Goal: Transaction & Acquisition: Purchase product/service

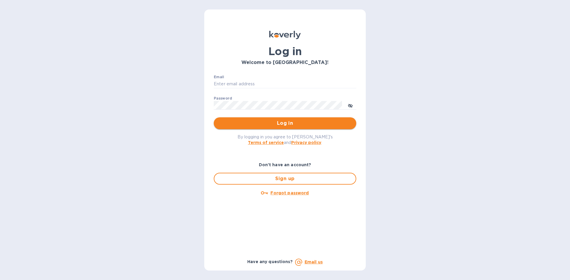
type input "[PERSON_NAME][EMAIL_ADDRESS][DOMAIN_NAME]"
click at [287, 123] on span "Log in" at bounding box center [284, 123] width 133 height 7
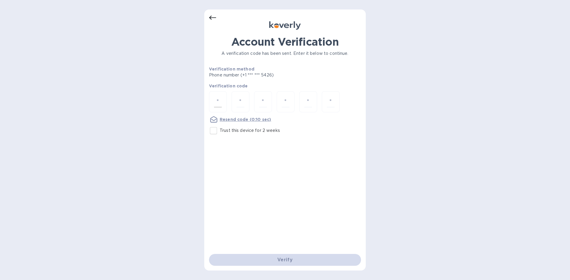
click at [219, 100] on input "number" at bounding box center [218, 101] width 8 height 11
type input "8"
type input "9"
type input "1"
type input "9"
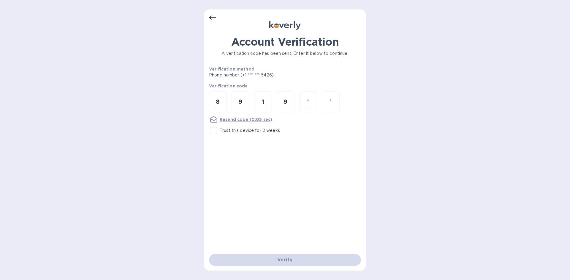
type input "1"
type input "4"
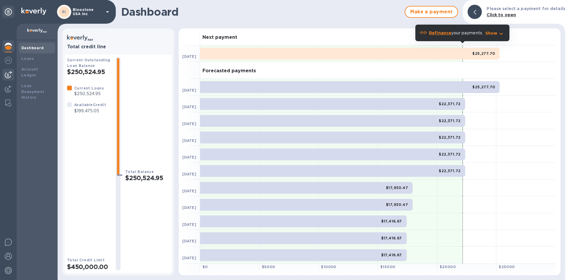
click at [9, 76] on img at bounding box center [8, 74] width 7 height 7
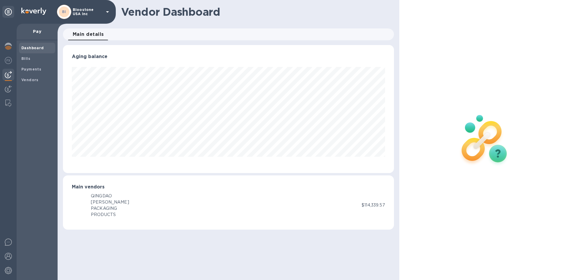
scroll to position [128, 331]
click at [5, 74] on img at bounding box center [8, 74] width 7 height 7
click at [20, 58] on div "Bills" at bounding box center [37, 58] width 36 height 11
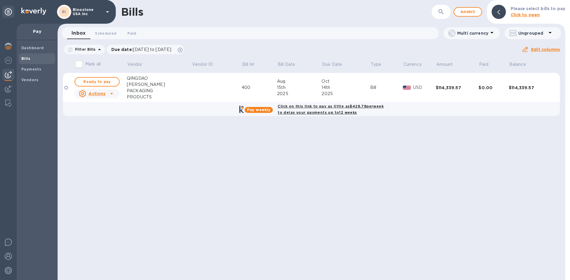
click at [312, 160] on div "Bills ​ Add bill Please select bills to pay Click to open Inbox 0 Scheduled 0 P…" at bounding box center [312, 140] width 508 height 280
click at [33, 60] on span "Bills" at bounding box center [36, 59] width 31 height 6
click at [474, 14] on span "Add bill" at bounding box center [468, 11] width 18 height 7
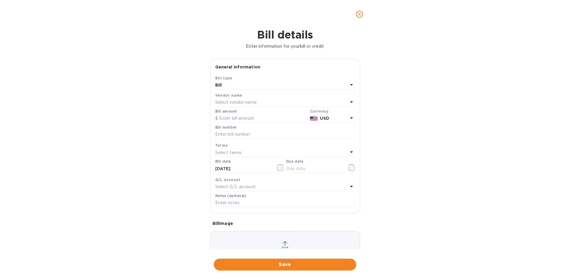
click at [264, 103] on div "Select vendor name" at bounding box center [281, 103] width 133 height 8
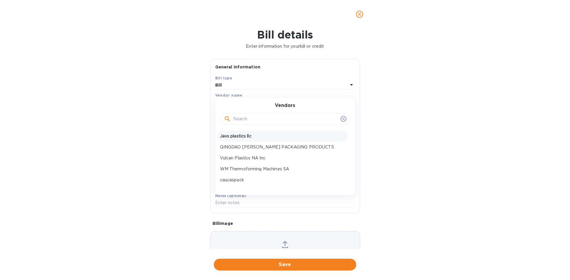
click at [252, 135] on p "Javs plastics llc" at bounding box center [283, 136] width 126 height 6
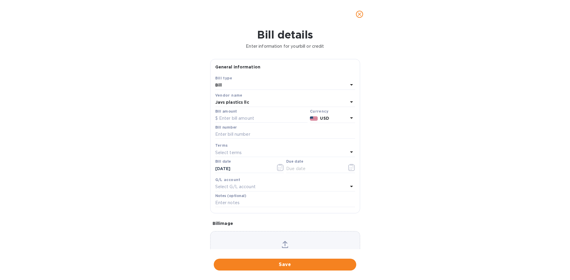
type input "08/24/2025"
click at [249, 134] on input "text" at bounding box center [285, 134] width 140 height 9
click at [250, 121] on input "text" at bounding box center [261, 118] width 92 height 9
type input "190,000"
click at [406, 147] on div "Bill details Enter information for your bill or credit General information Save…" at bounding box center [285, 154] width 570 height 252
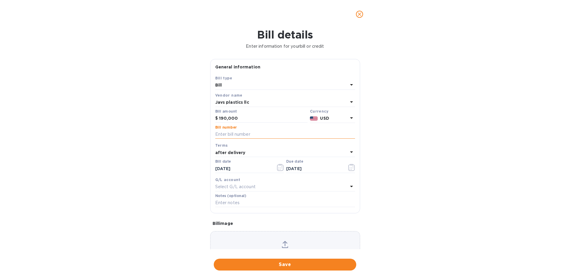
click at [269, 133] on input "text" at bounding box center [285, 134] width 140 height 9
type input "081425BL"
click at [437, 185] on div "Bill details Enter information for your bill or credit General information Save…" at bounding box center [285, 154] width 570 height 252
click at [348, 188] on icon at bounding box center [351, 186] width 7 height 7
click at [395, 190] on div "Bill details Enter information for your bill or credit General information Save…" at bounding box center [285, 154] width 570 height 252
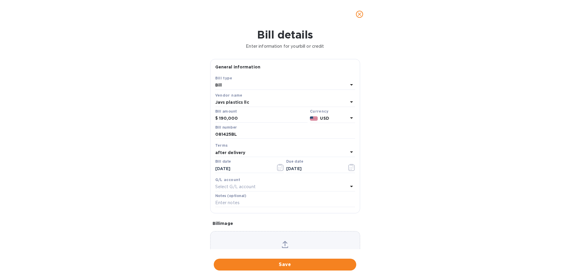
click at [348, 152] on icon at bounding box center [351, 152] width 7 height 7
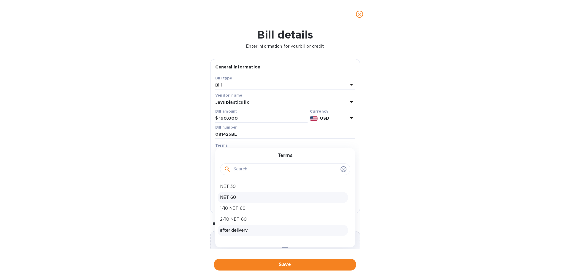
click at [278, 199] on p "NET 60" at bounding box center [283, 198] width 126 height 6
type input "10/20/2025"
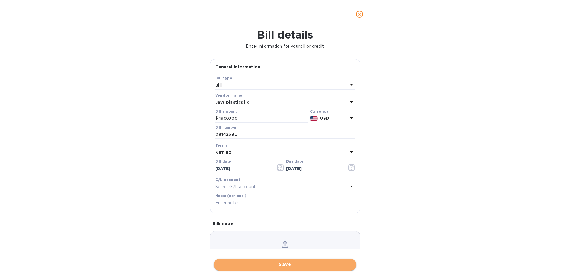
click at [305, 267] on span "Save" at bounding box center [284, 264] width 133 height 7
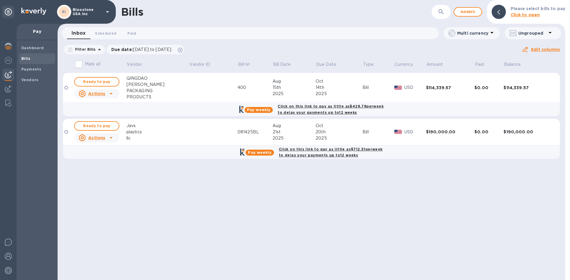
click at [328, 150] on b "Click on this link to pay as little as $712.51 per week to delay your payments …" at bounding box center [331, 152] width 104 height 11
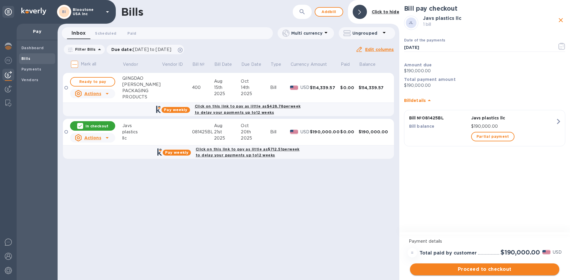
click at [491, 274] on button "Proceed to checkout" at bounding box center [484, 270] width 149 height 12
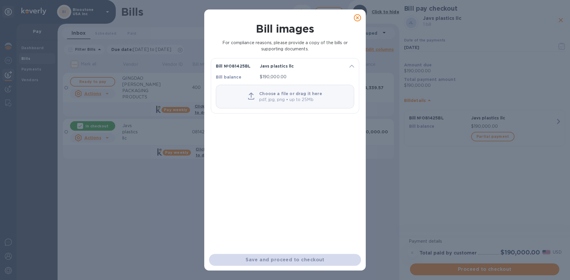
click at [252, 96] on icon at bounding box center [251, 96] width 7 height 7
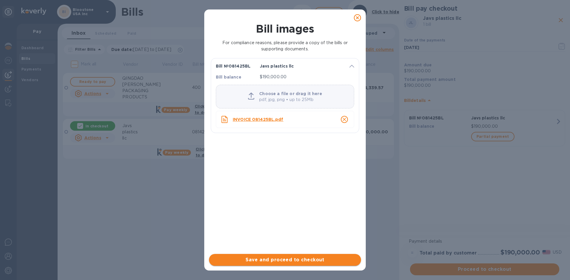
click at [311, 260] on span "Save and proceed to checkout" at bounding box center [285, 260] width 142 height 7
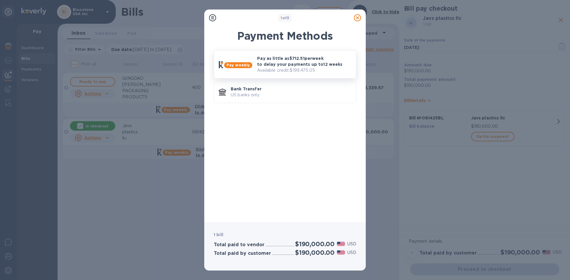
click at [312, 64] on p "Pay as little as $712.51 per week to delay your payments up to 12 weeks" at bounding box center [304, 61] width 94 height 12
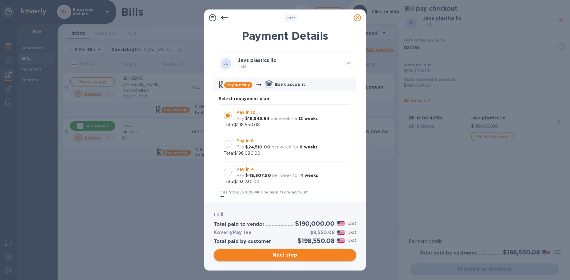
click at [335, 259] on span "Next step" at bounding box center [284, 255] width 133 height 7
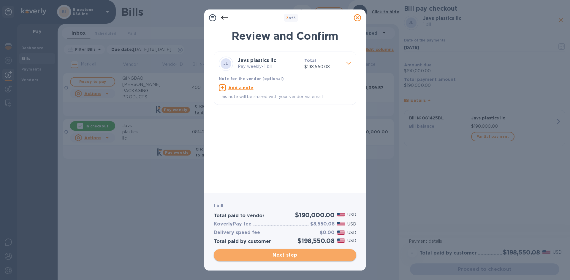
click at [335, 259] on span "Next step" at bounding box center [284, 255] width 133 height 7
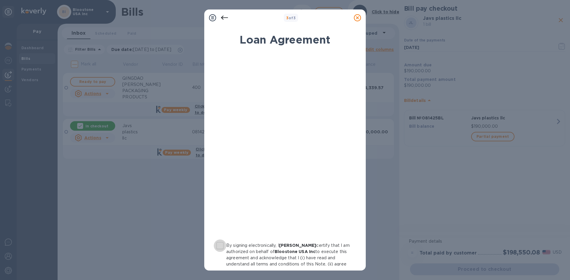
click at [223, 248] on input "By signing electronically, I Jonathan Zafir certify that I am authorized on beh…" at bounding box center [220, 246] width 12 height 12
checkbox input "true"
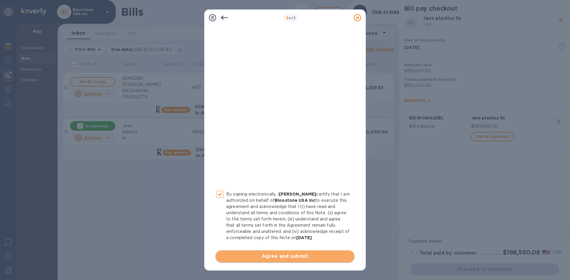
click at [290, 257] on span "Agree and submit" at bounding box center [284, 256] width 129 height 7
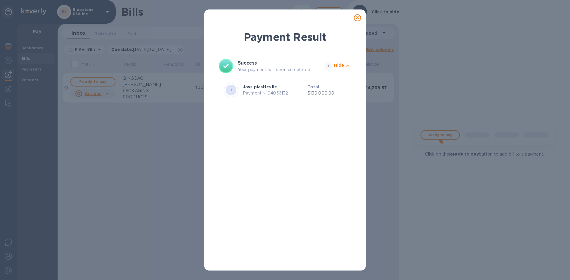
click at [358, 15] on icon at bounding box center [357, 17] width 7 height 7
